Goal: Transaction & Acquisition: Purchase product/service

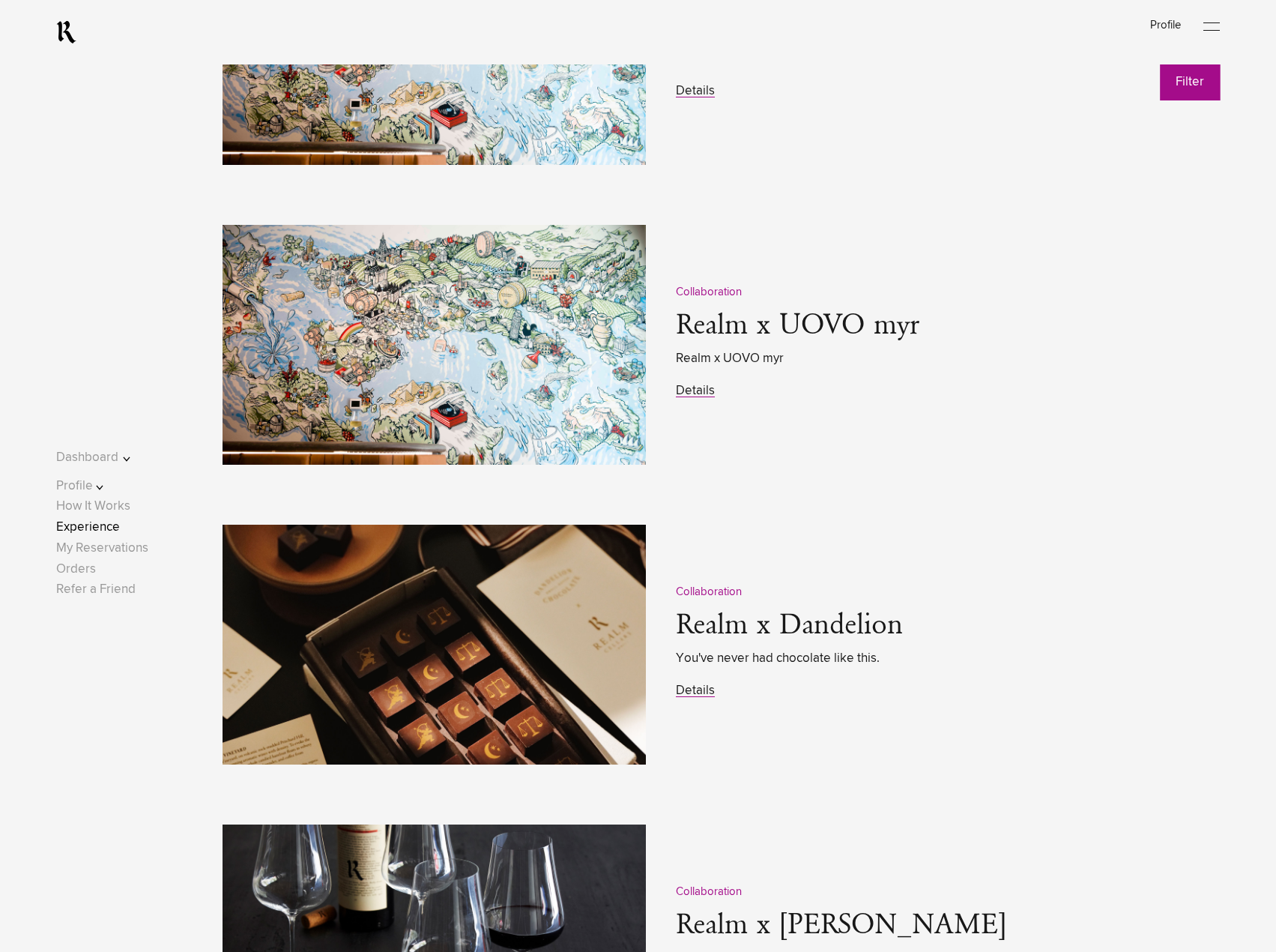
scroll to position [2024, 0]
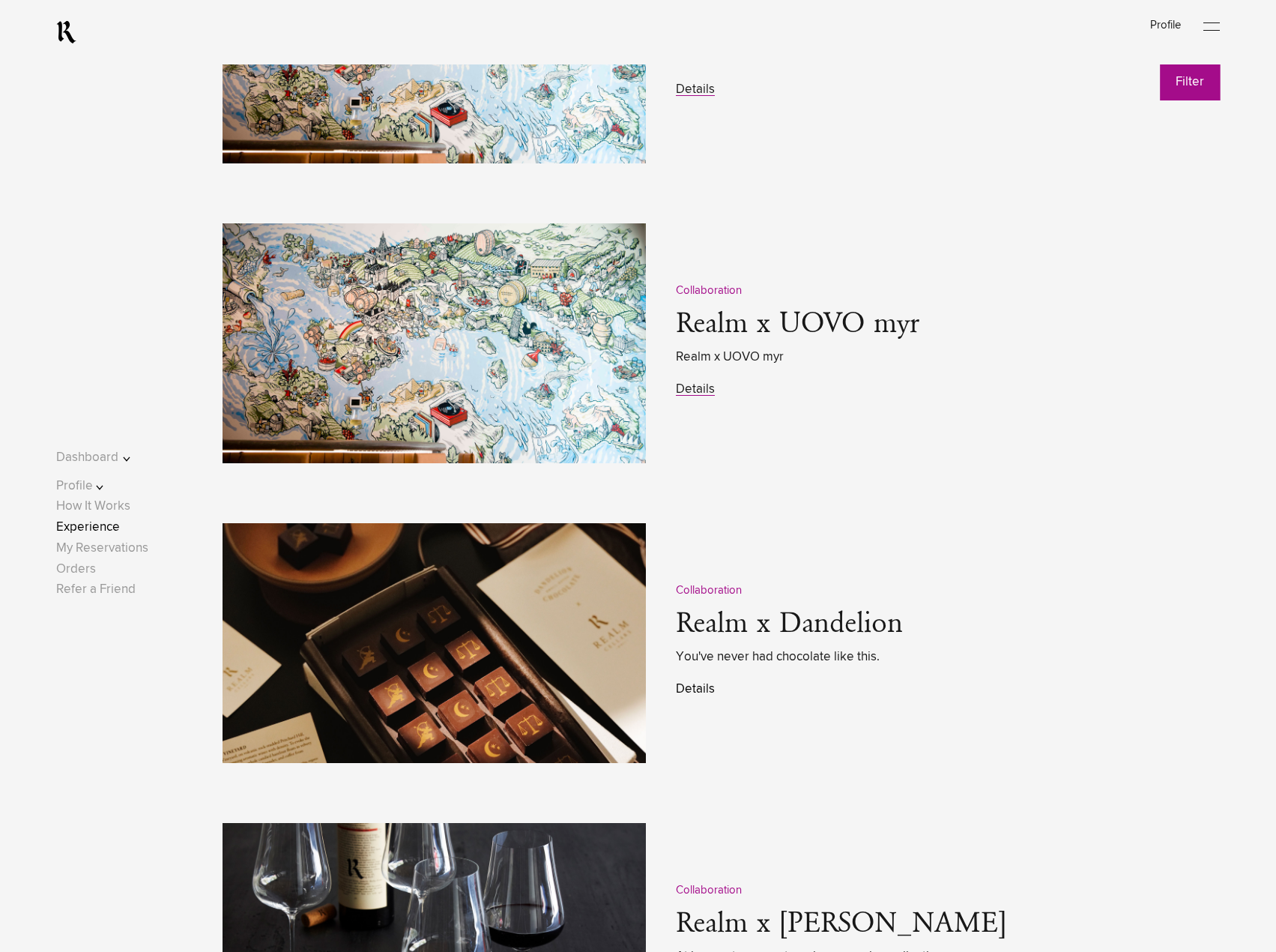
click at [690, 692] on link "Details" at bounding box center [695, 689] width 39 height 13
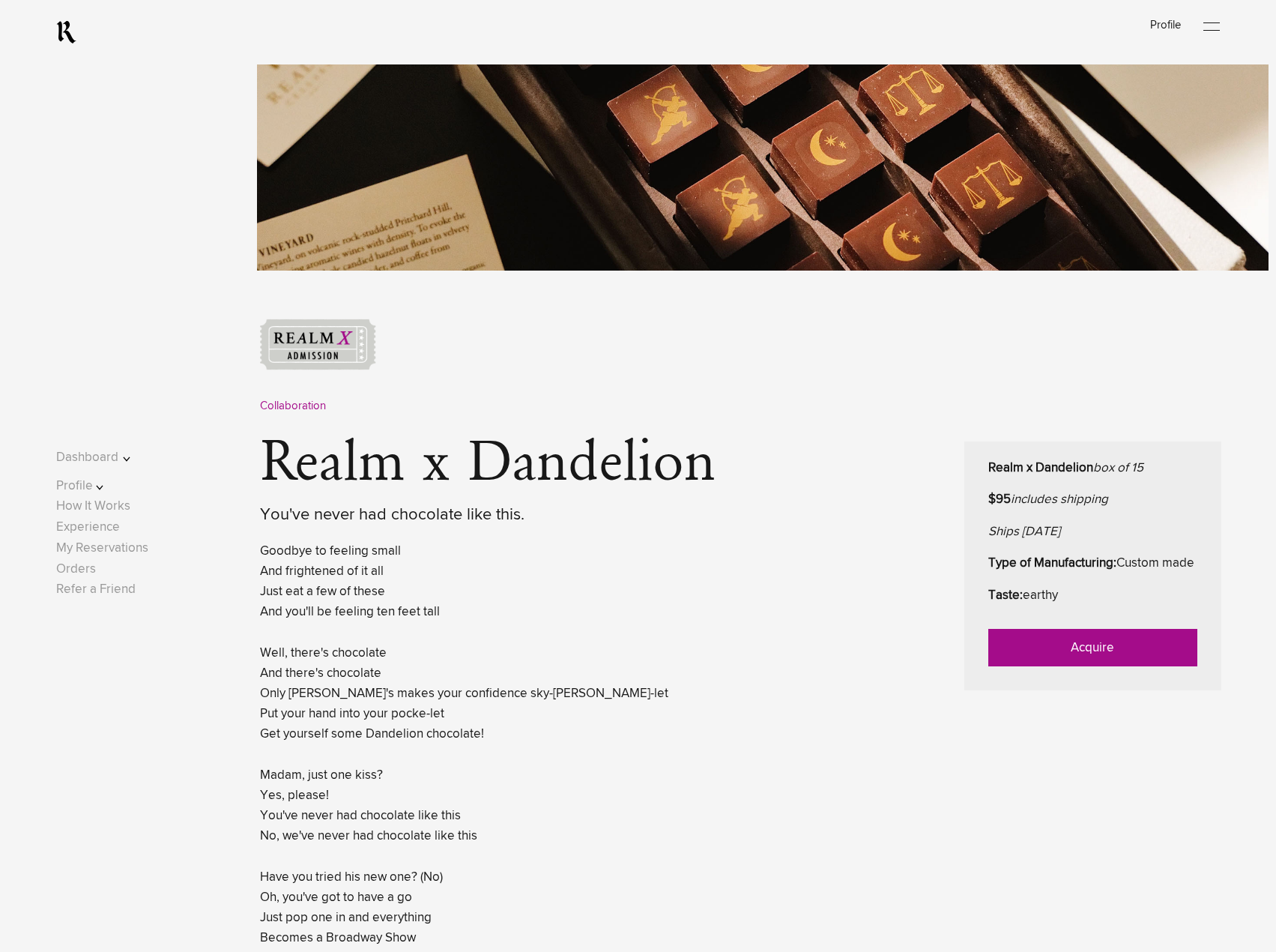
scroll to position [375, 0]
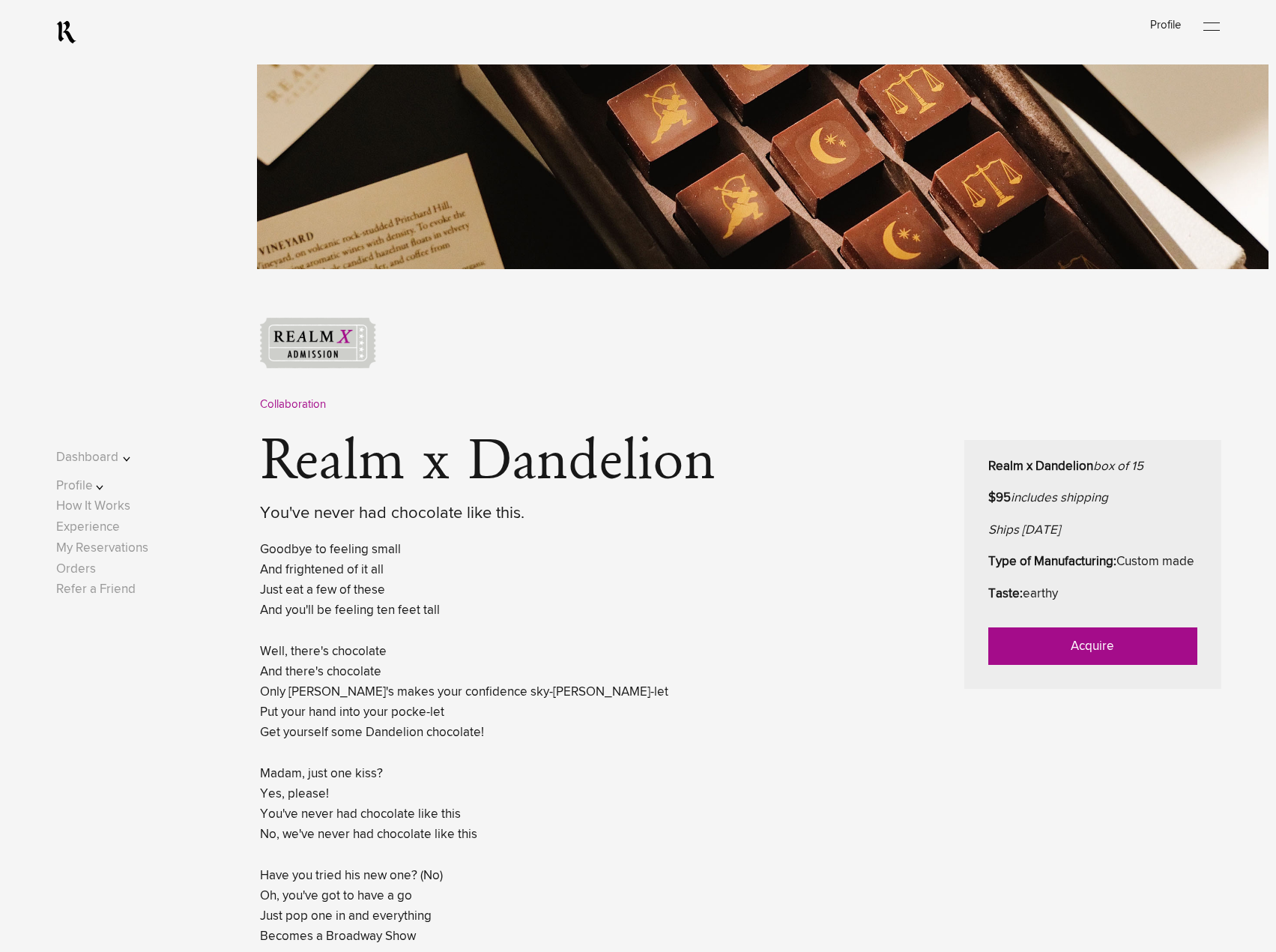
click at [1053, 665] on link "Acquire" at bounding box center [1094, 646] width 209 height 38
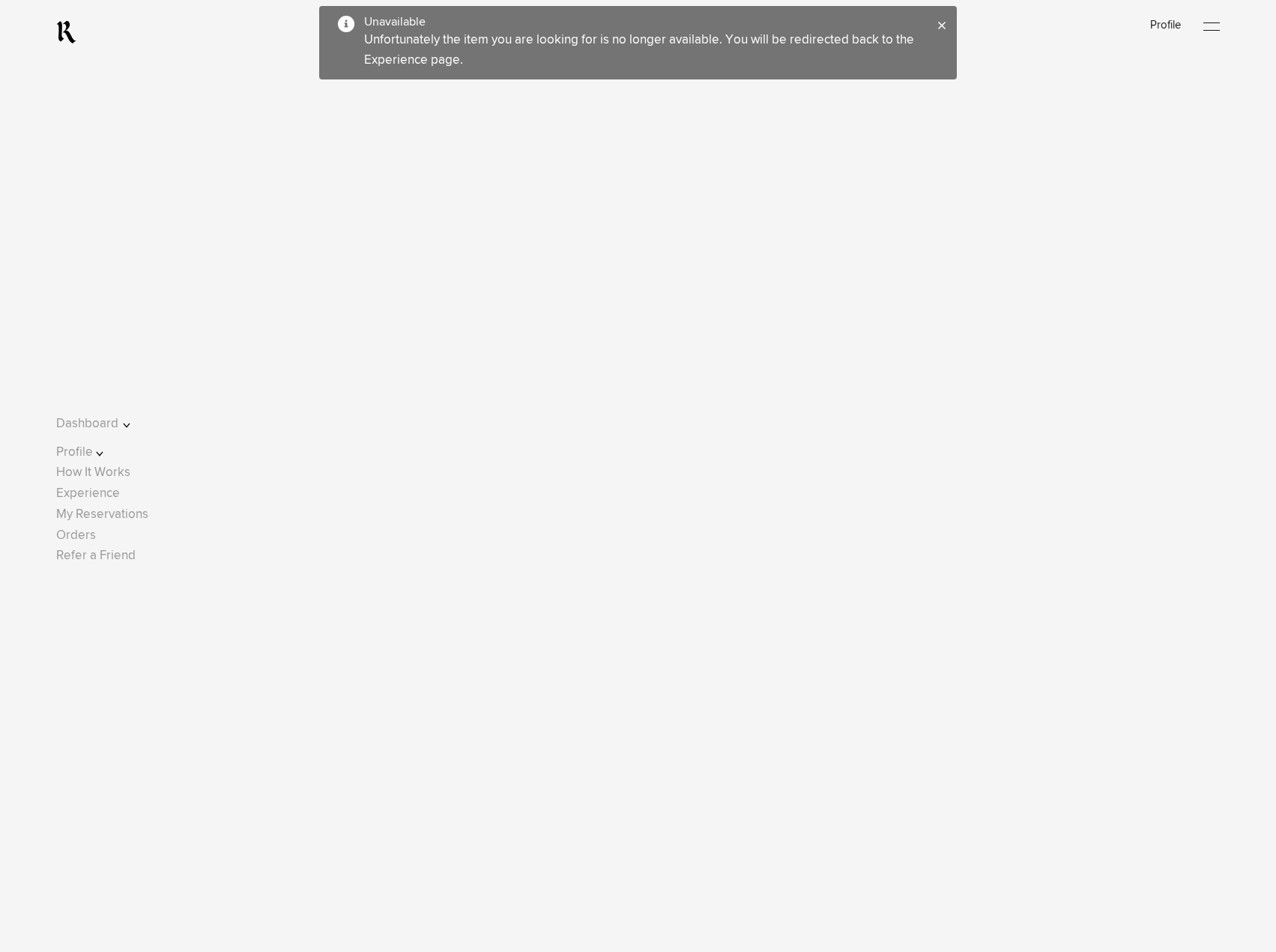
scroll to position [1421, 0]
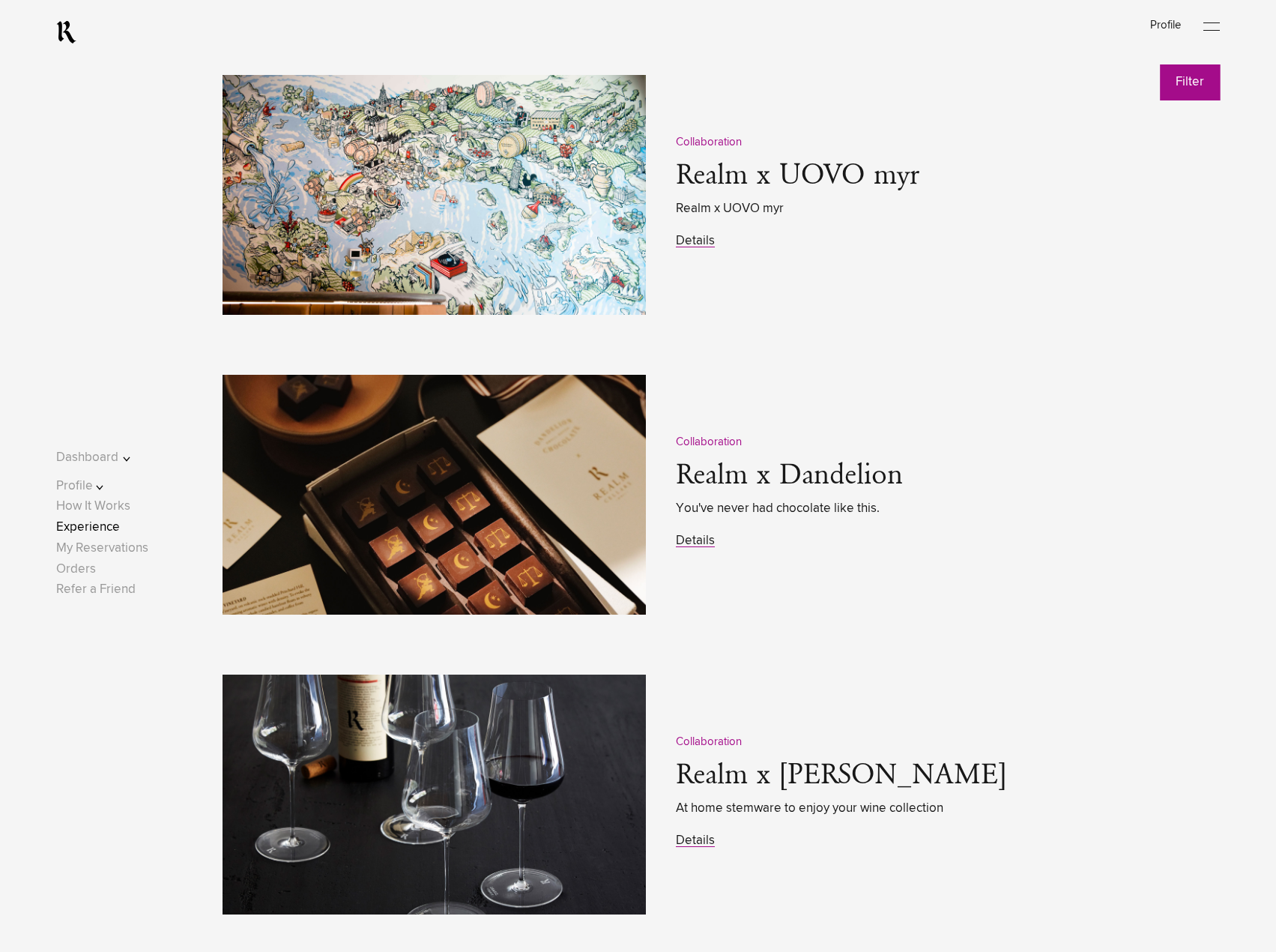
scroll to position [2172, 0]
click at [678, 546] on link "Details" at bounding box center [695, 539] width 39 height 13
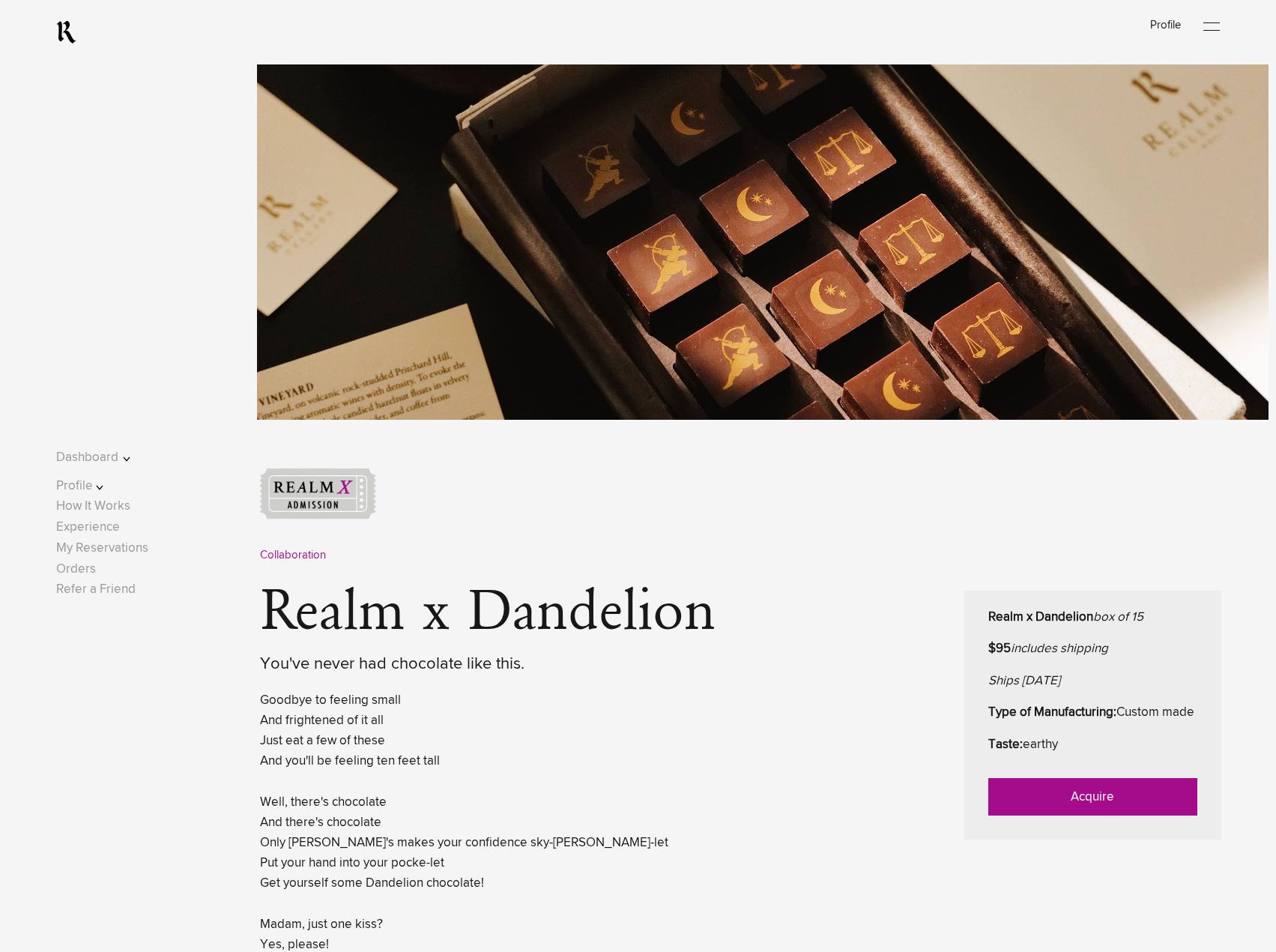
scroll to position [225, 0]
click at [1055, 810] on link "Acquire" at bounding box center [1094, 796] width 209 height 38
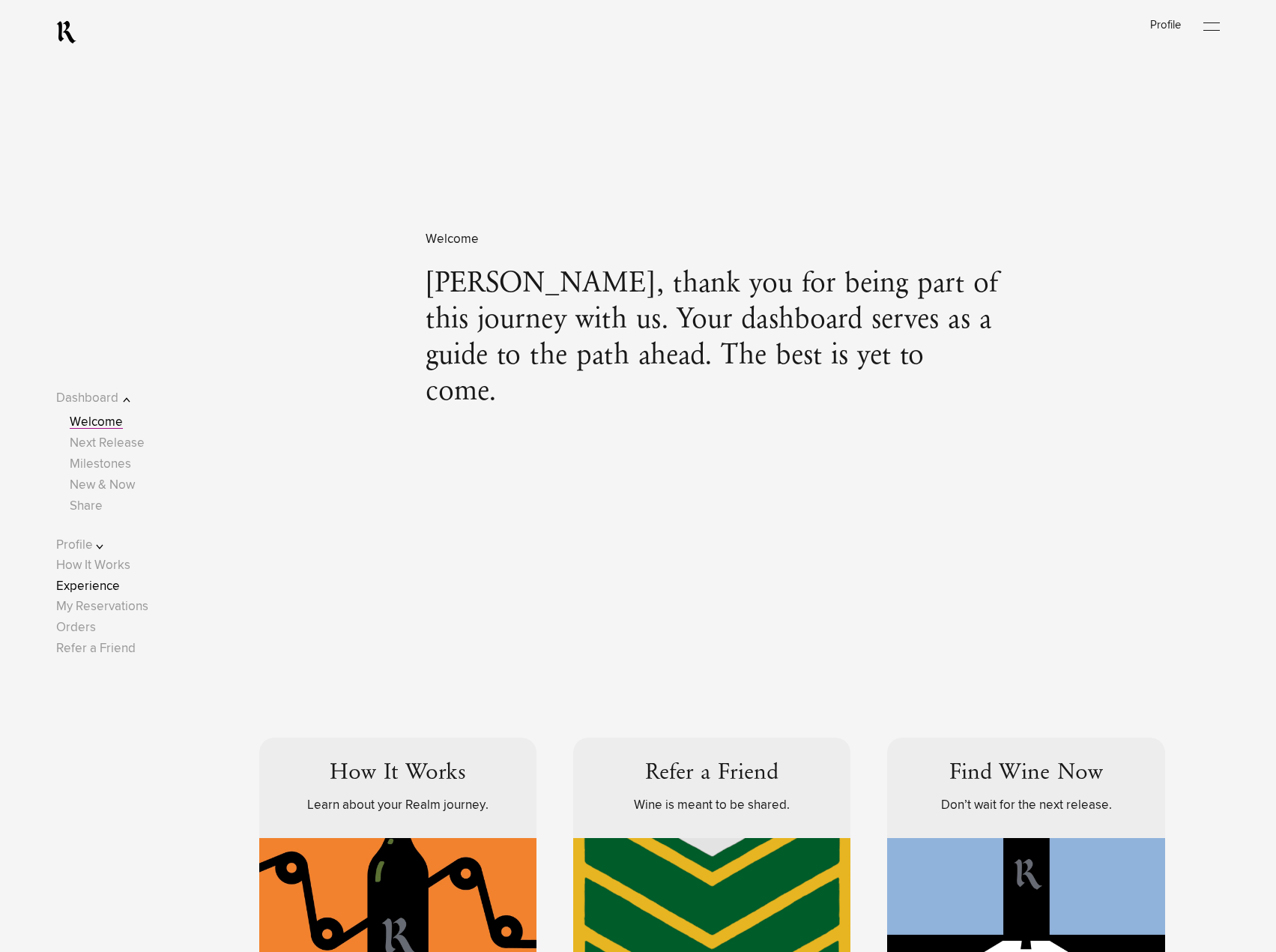
click at [108, 582] on link "Experience" at bounding box center [88, 586] width 64 height 13
